Goal: Check status: Check status

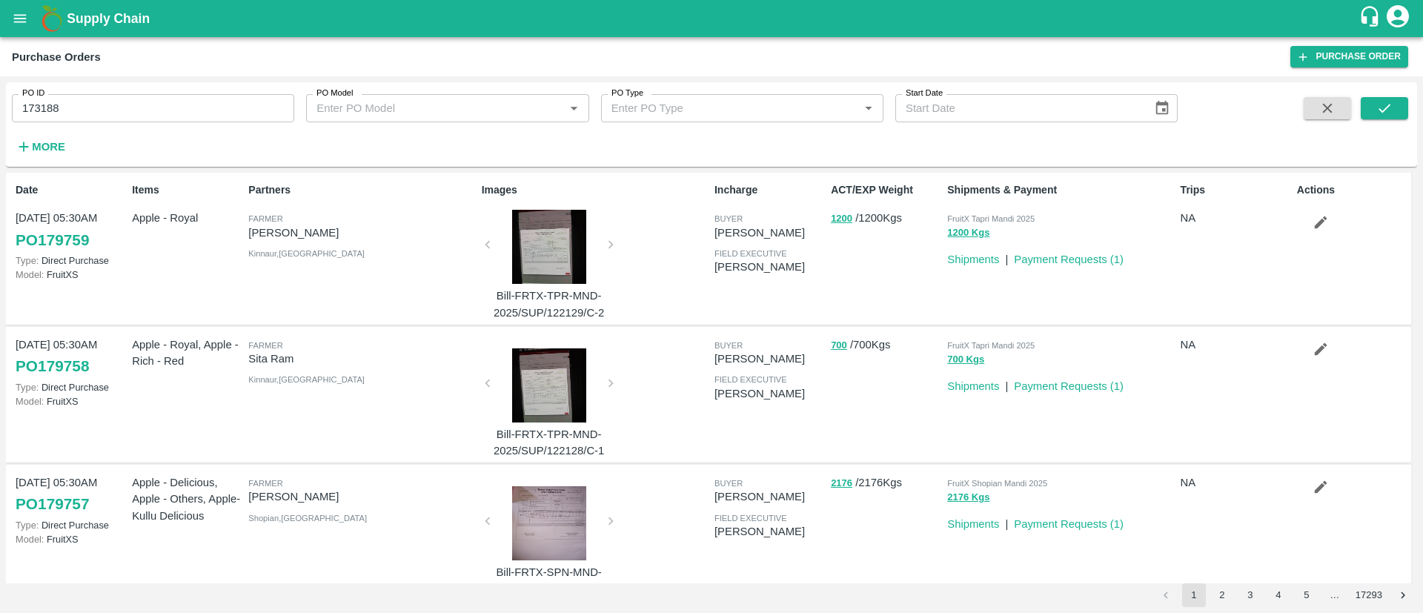
click at [21, 39] on div "Purchase Orders Purchase Order" at bounding box center [711, 56] width 1423 height 39
click at [19, 21] on icon "open drawer" at bounding box center [20, 18] width 13 height 8
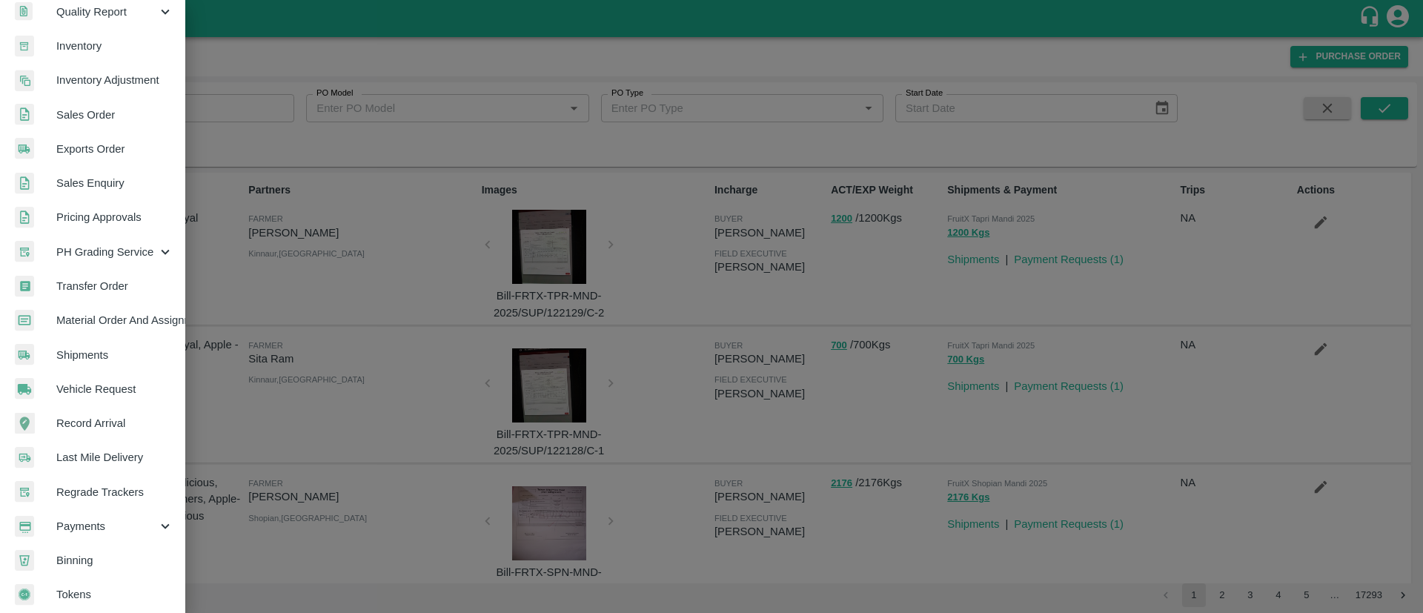
scroll to position [266, 0]
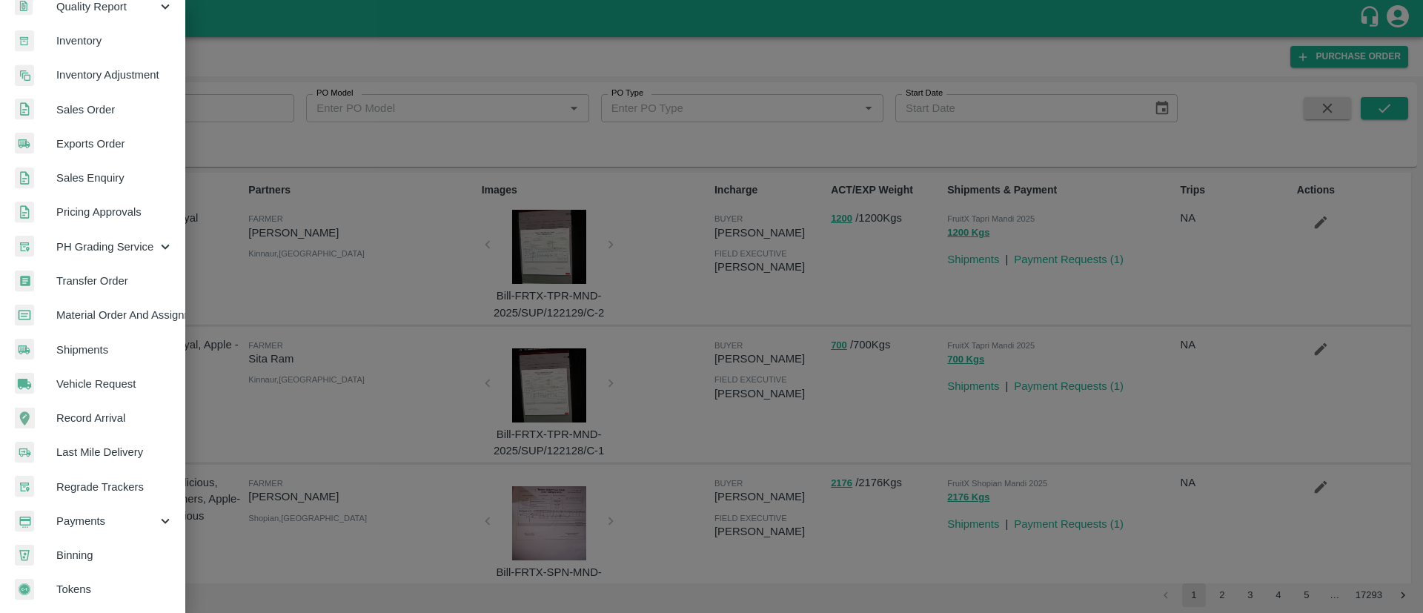
click at [95, 345] on span "Shipments" at bounding box center [114, 350] width 117 height 16
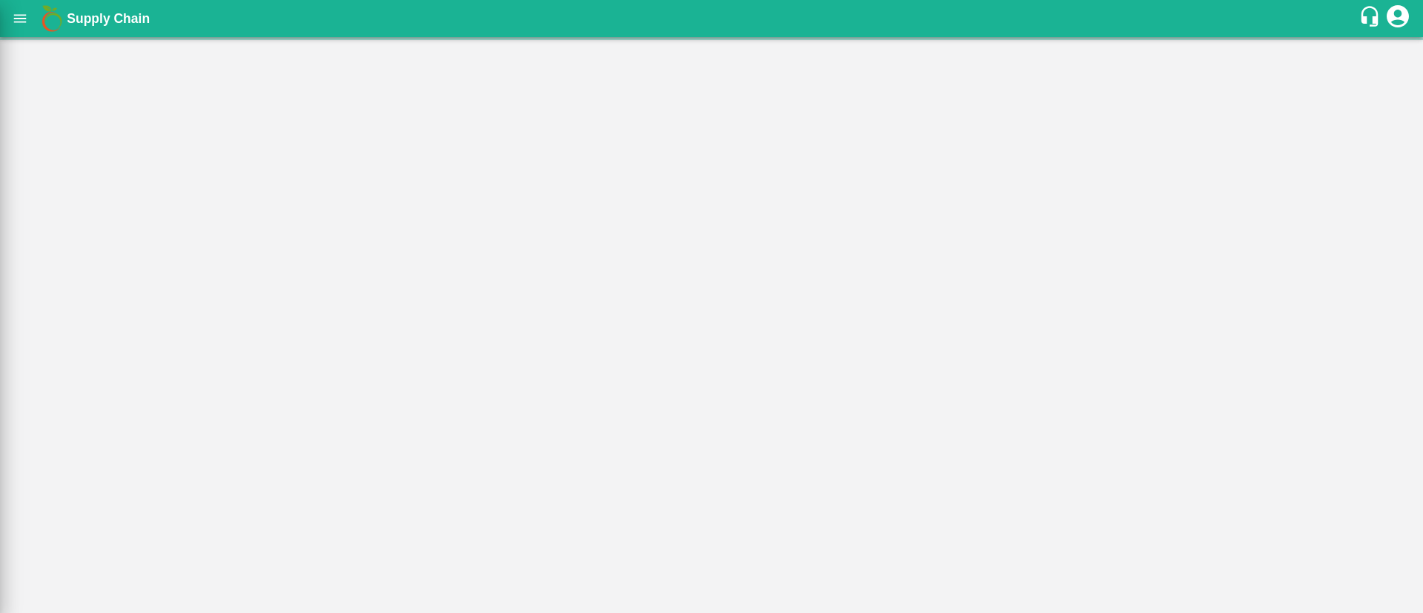
scroll to position [260, 0]
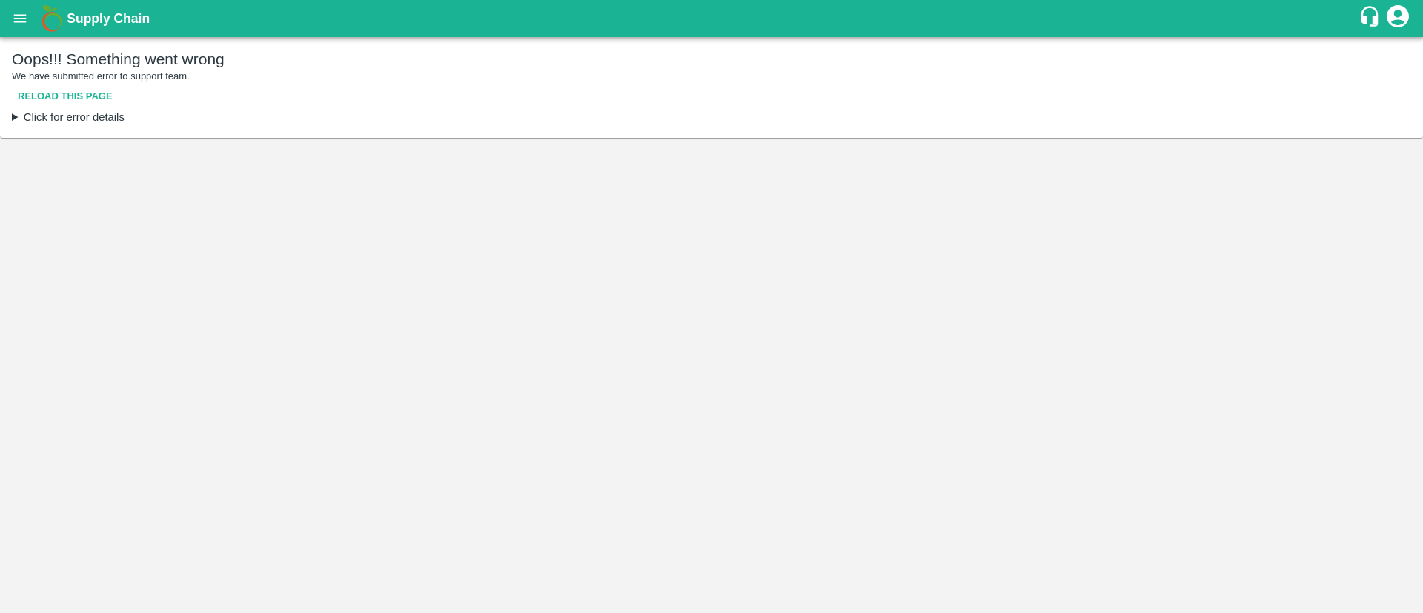
click at [24, 14] on icon "open drawer" at bounding box center [20, 18] width 13 height 8
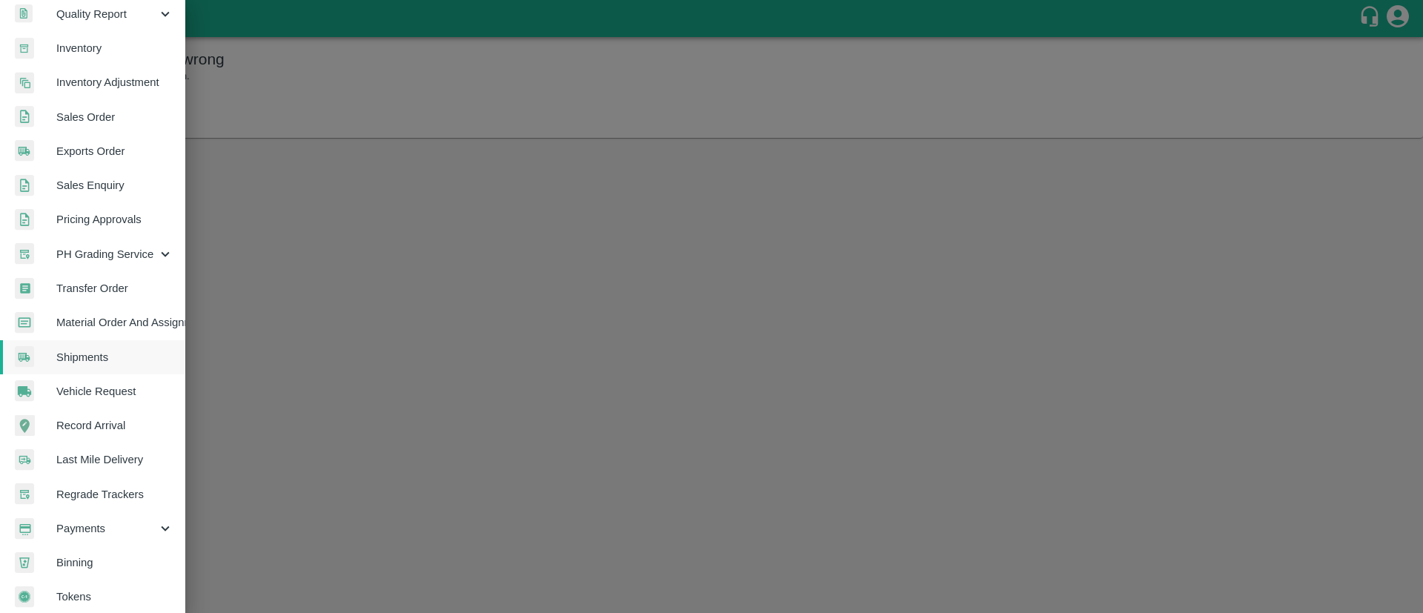
scroll to position [266, 0]
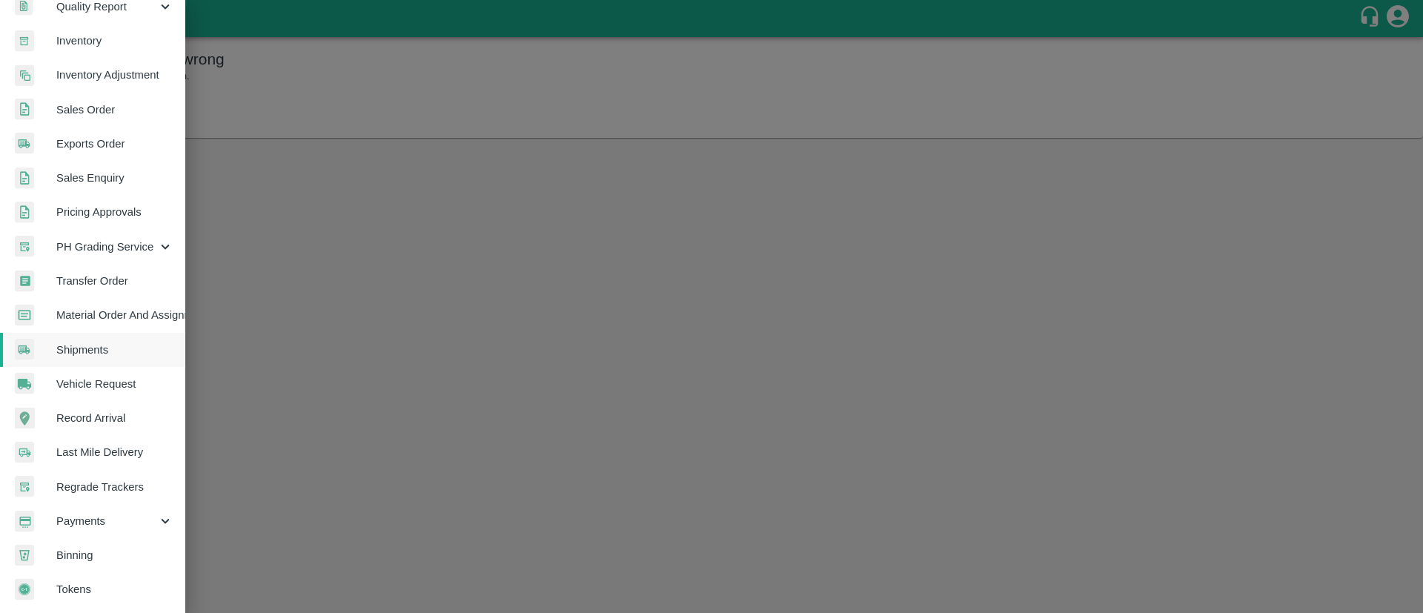
click at [104, 350] on span "Shipments" at bounding box center [114, 350] width 117 height 16
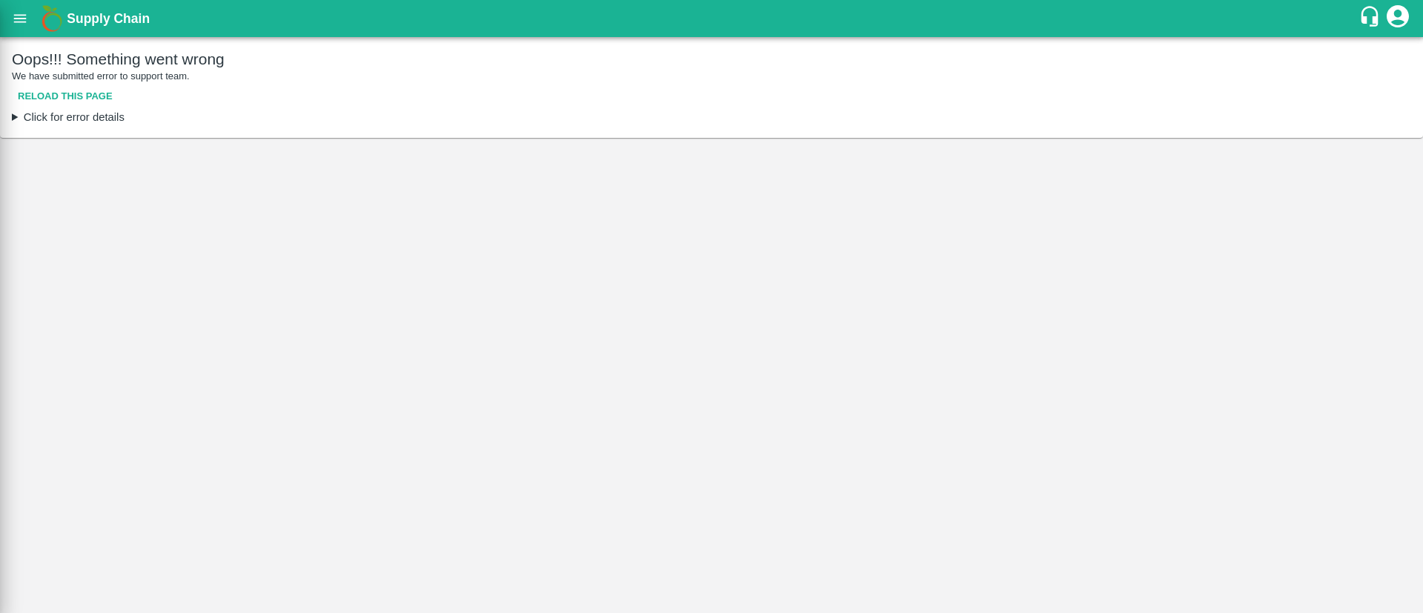
scroll to position [260, 0]
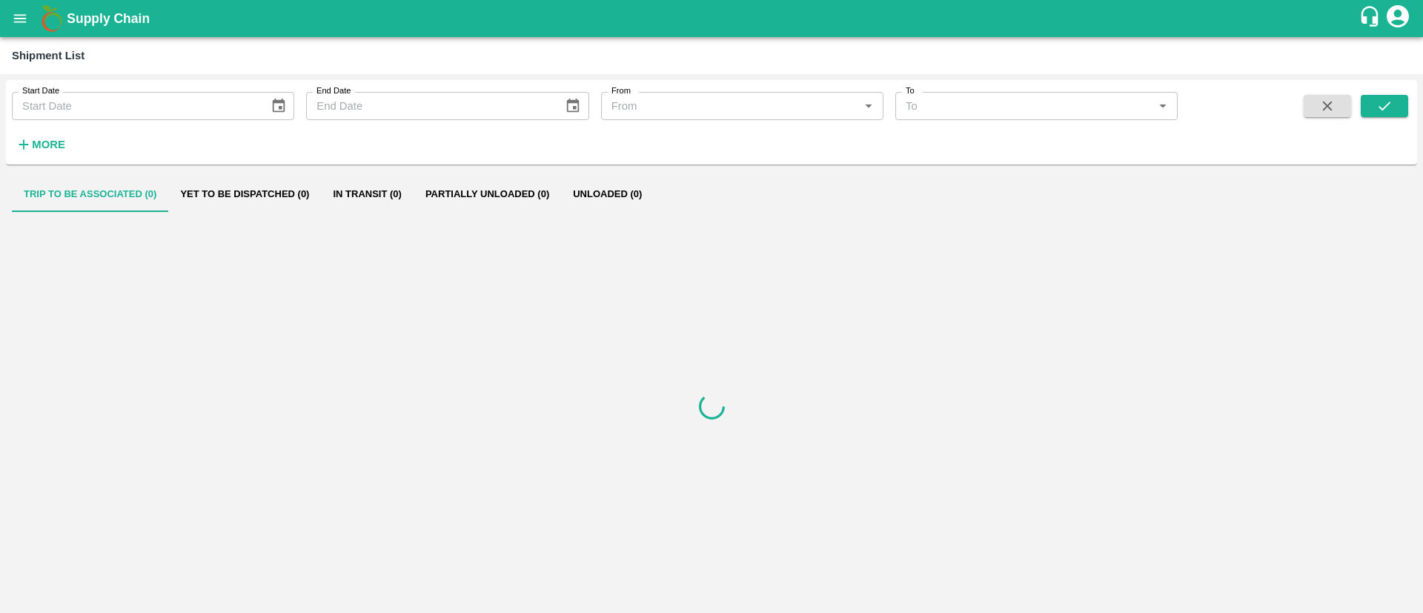
type input "DD/MM/YYYY"
click at [109, 105] on input "DD/MM/YYYY" at bounding box center [135, 106] width 247 height 28
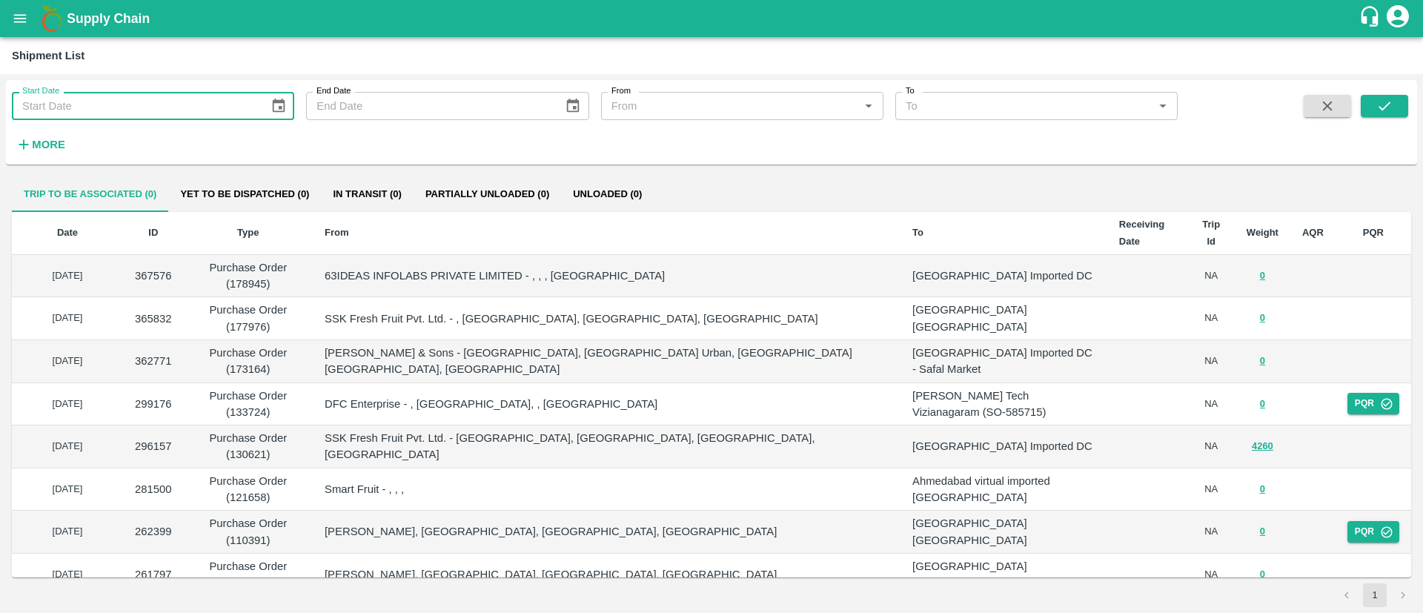
click at [61, 143] on strong "More" at bounding box center [48, 145] width 33 height 12
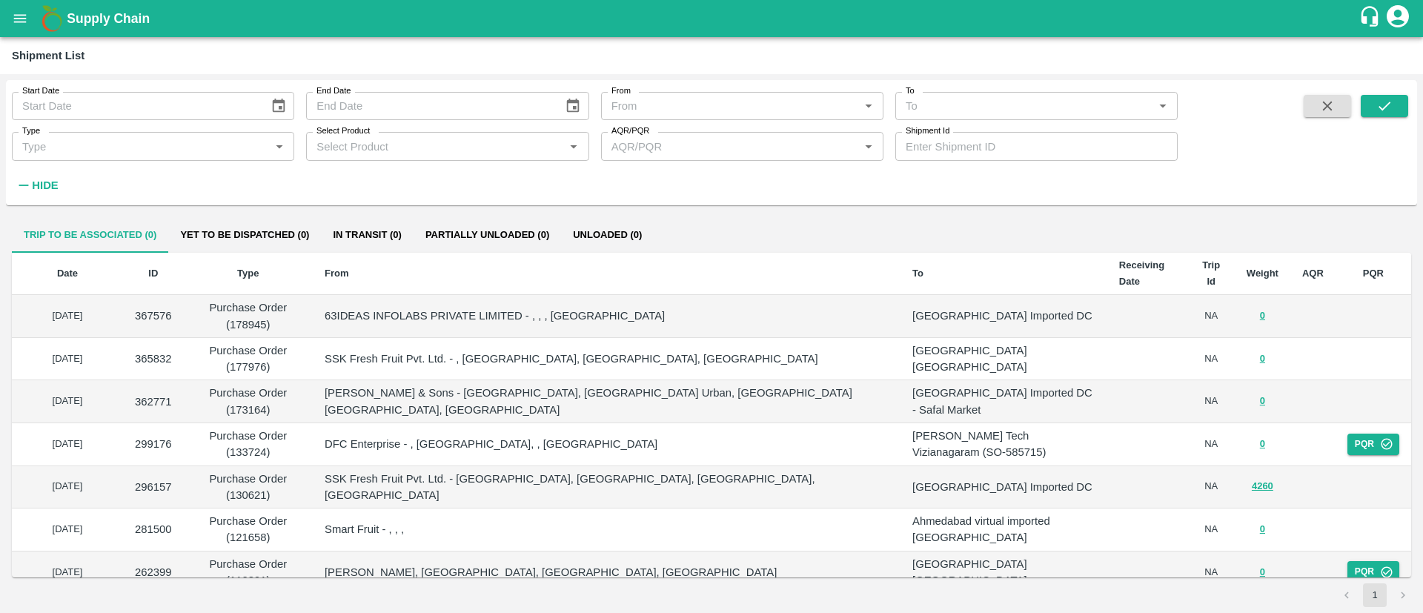
click at [951, 139] on input "Shipment Id" at bounding box center [1036, 146] width 282 height 28
type input "365227"
click at [1364, 105] on button "submit" at bounding box center [1384, 106] width 47 height 22
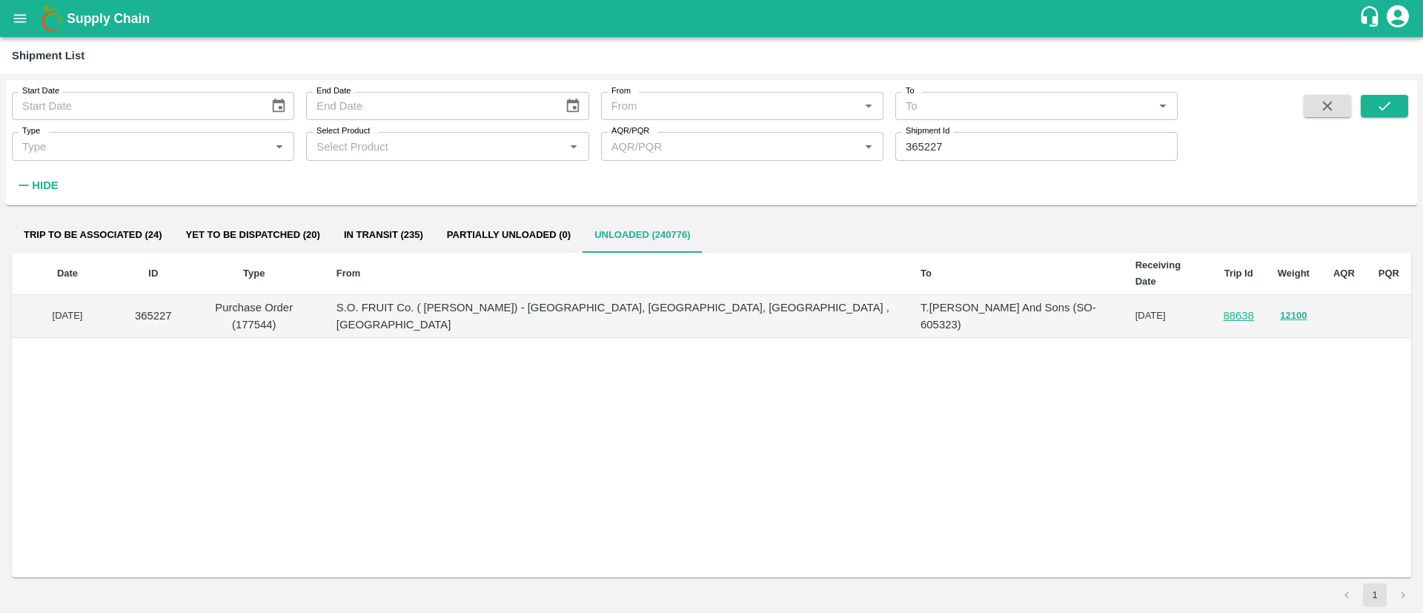
click at [313, 299] on p "Purchase Order (177544)" at bounding box center [254, 315] width 117 height 33
copy p "177544"
click at [667, 445] on div "Date ID Type From To Receiving Date Trip Id Weight AQR PQR [DATE] 365227 Purcha…" at bounding box center [711, 415] width 1399 height 325
copy tr "[DATE]"
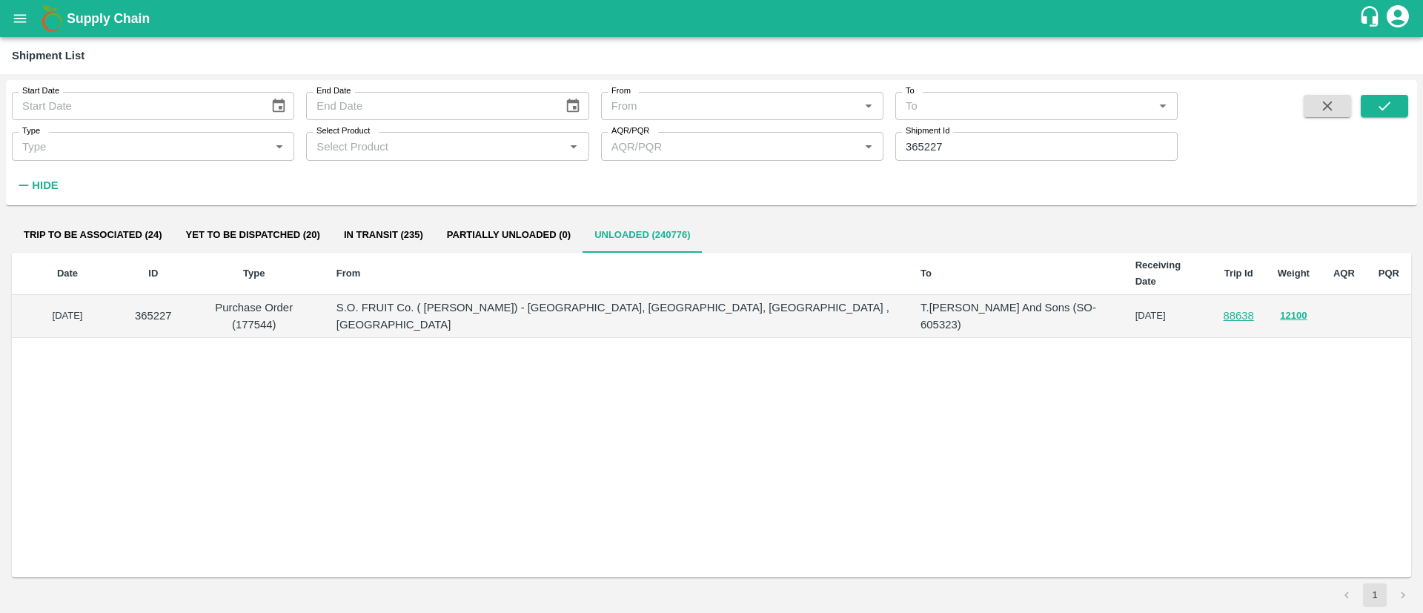
drag, startPoint x: 1159, startPoint y: 295, endPoint x: 1084, endPoint y: 296, distance: 74.9
click at [1084, 296] on tr "[DATE] 365227 Purchase Order (177544) S.O. FRUIT Co. ( [PERSON_NAME]) - Diswani…" at bounding box center [711, 316] width 1399 height 43
click at [1026, 299] on p "T.[PERSON_NAME] And Sons (SO-605323)" at bounding box center [1016, 315] width 191 height 33
copy p "605323"
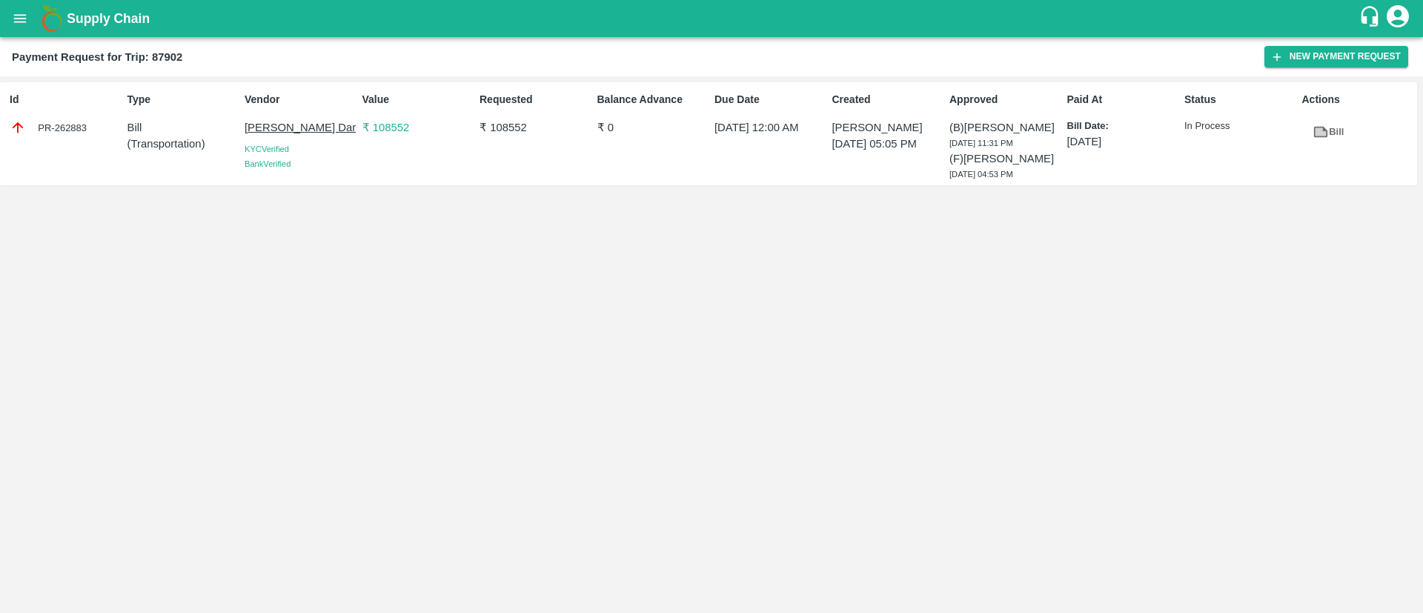
click at [0, 14] on div "Supply Chain" at bounding box center [711, 18] width 1423 height 37
click at [7, 18] on button "open drawer" at bounding box center [20, 18] width 34 height 34
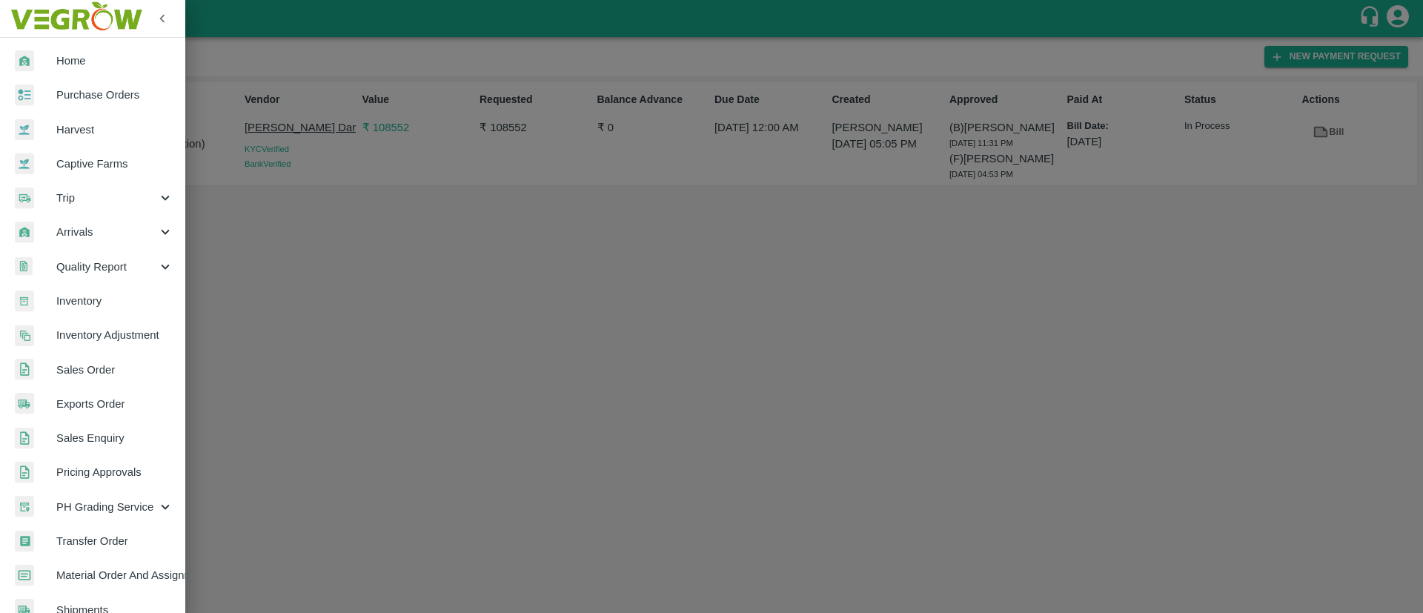
click at [110, 93] on span "Purchase Orders" at bounding box center [114, 95] width 117 height 16
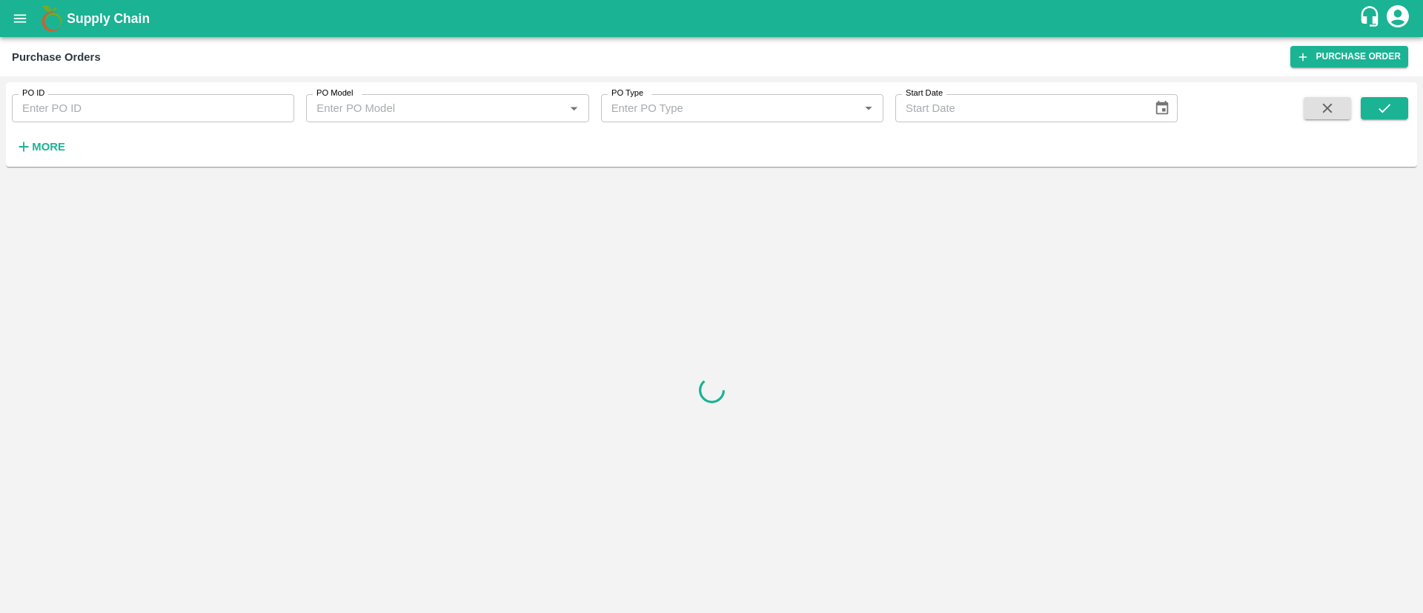
click at [85, 105] on input "PO ID" at bounding box center [153, 108] width 282 height 28
paste input "177544"
type input "177544"
click at [1376, 99] on button "submit" at bounding box center [1384, 108] width 47 height 22
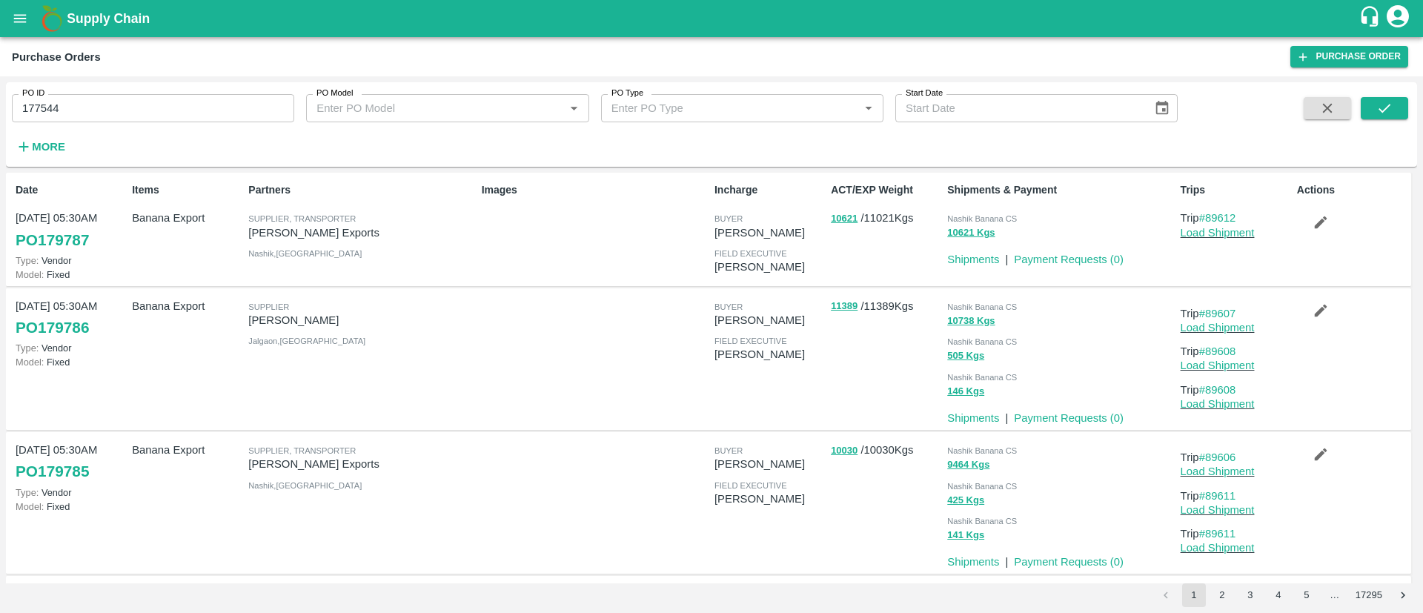
click at [32, 20] on button "open drawer" at bounding box center [20, 18] width 34 height 34
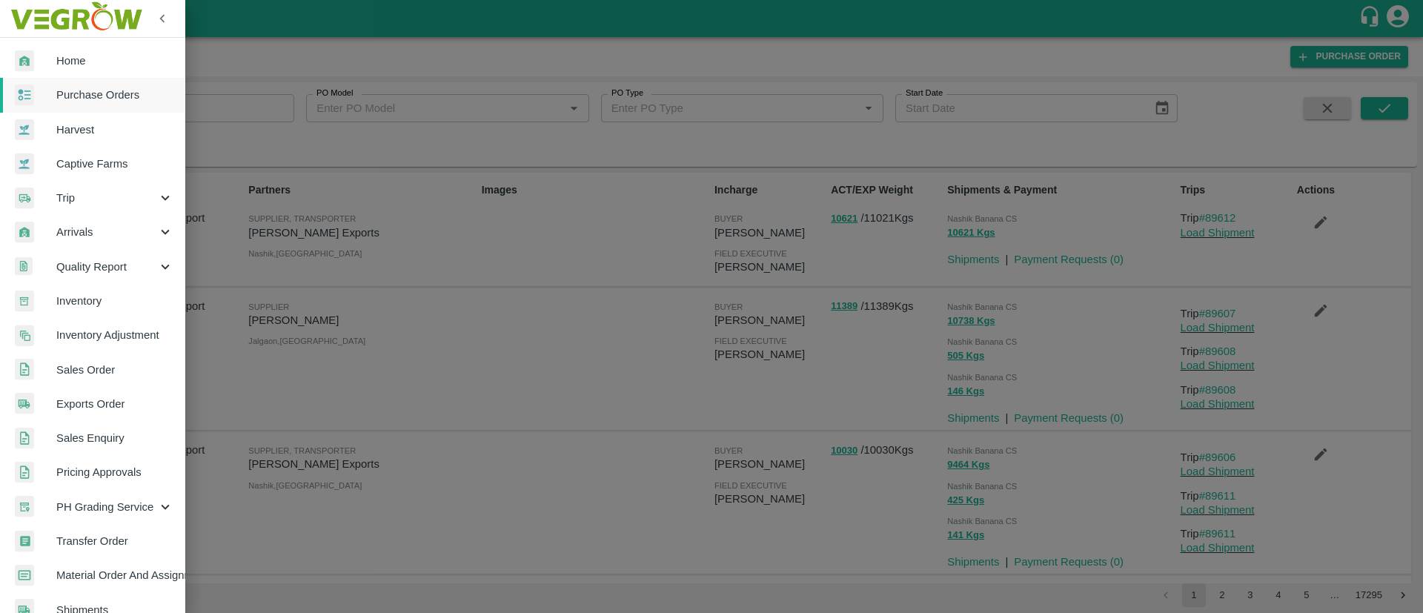
click at [87, 433] on span "Sales Enquiry" at bounding box center [114, 438] width 117 height 16
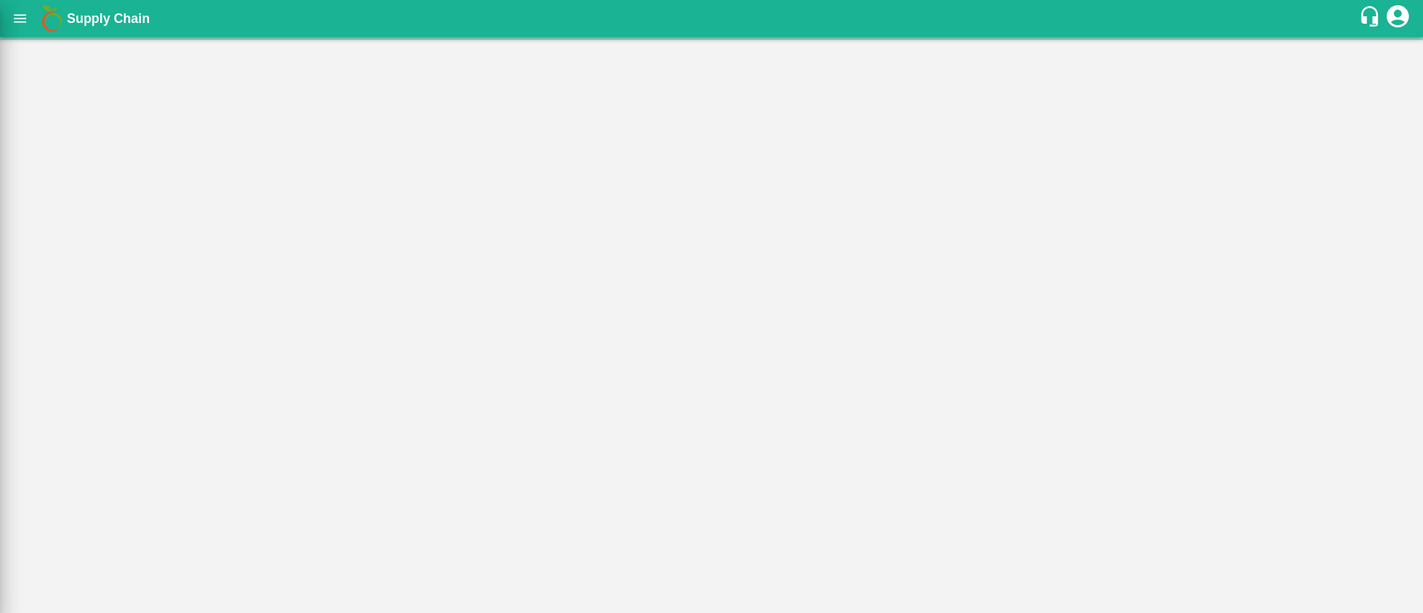
click at [87, 433] on div at bounding box center [711, 306] width 1423 height 613
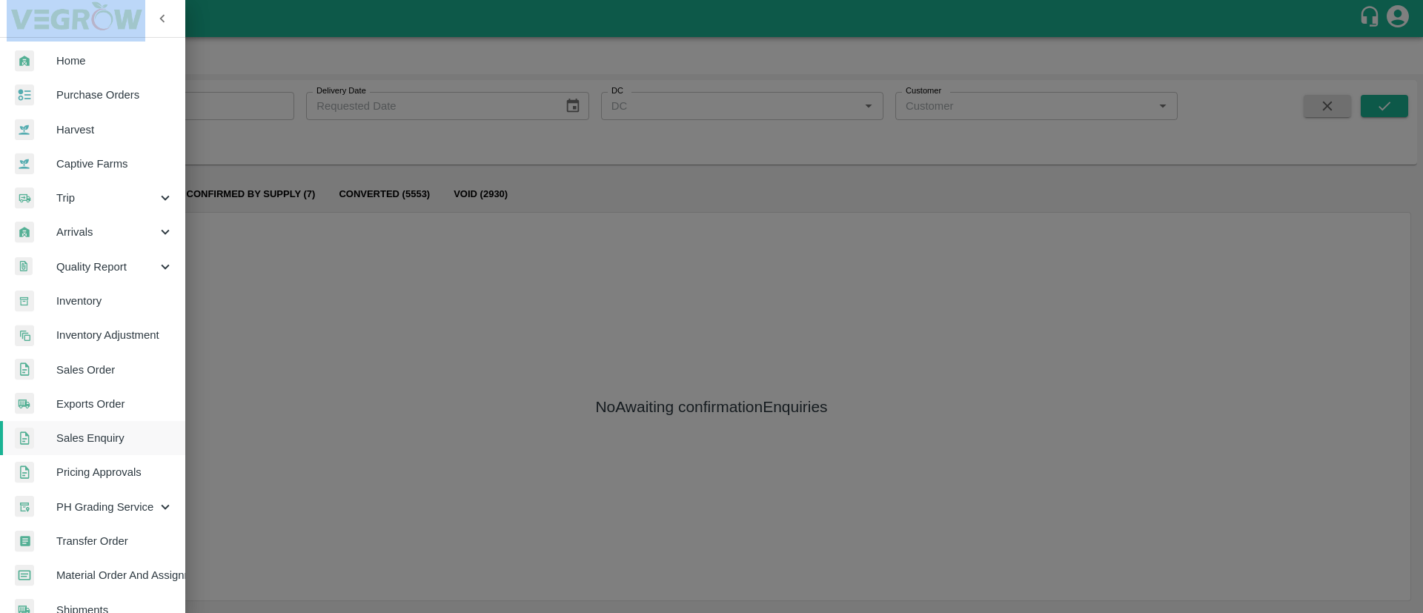
click at [102, 363] on span "Sales Order" at bounding box center [114, 370] width 117 height 16
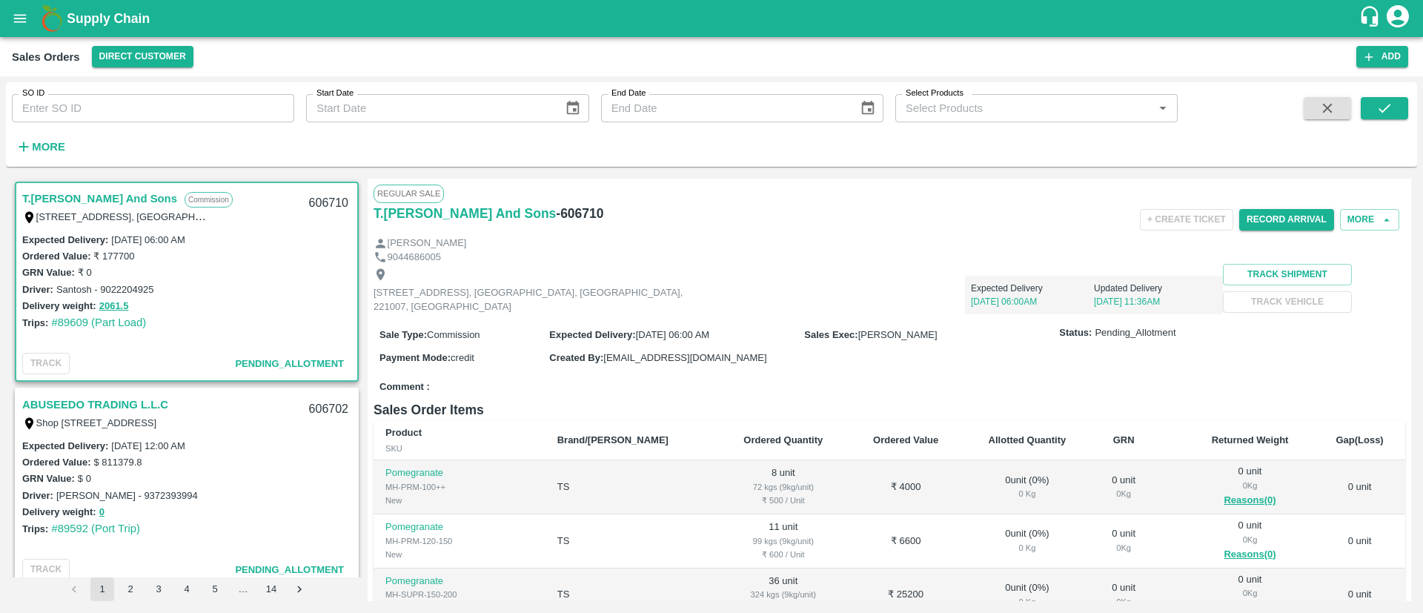
click at [114, 116] on input "SO ID" at bounding box center [153, 108] width 282 height 28
paste input "605323"
type input "605323"
click at [1386, 110] on icon "submit" at bounding box center [1384, 108] width 16 height 16
